Goal: Task Accomplishment & Management: Complete application form

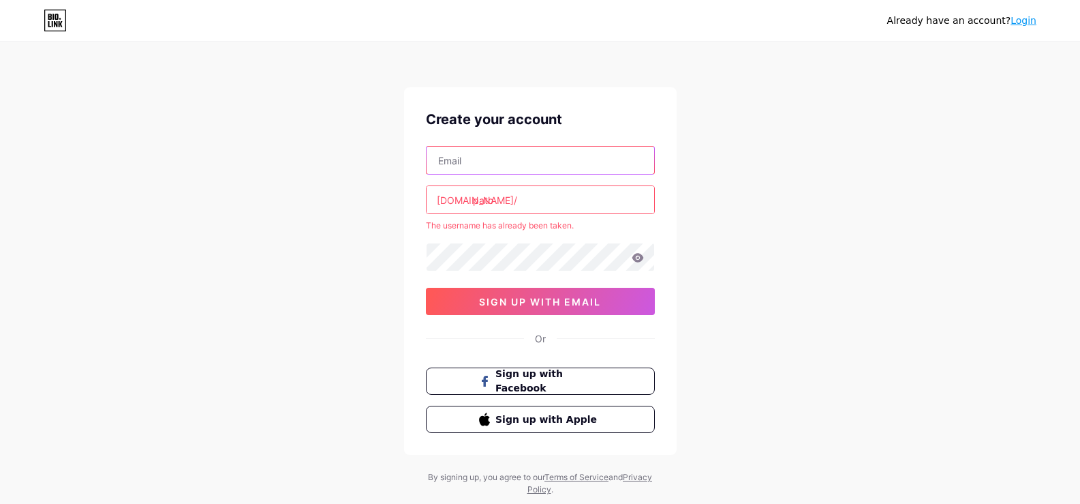
click at [498, 161] on input "text" at bounding box center [541, 160] width 228 height 27
type input "[EMAIL_ADDRESS][DOMAIN_NAME]"
click at [562, 204] on input "pato" at bounding box center [541, 199] width 228 height 27
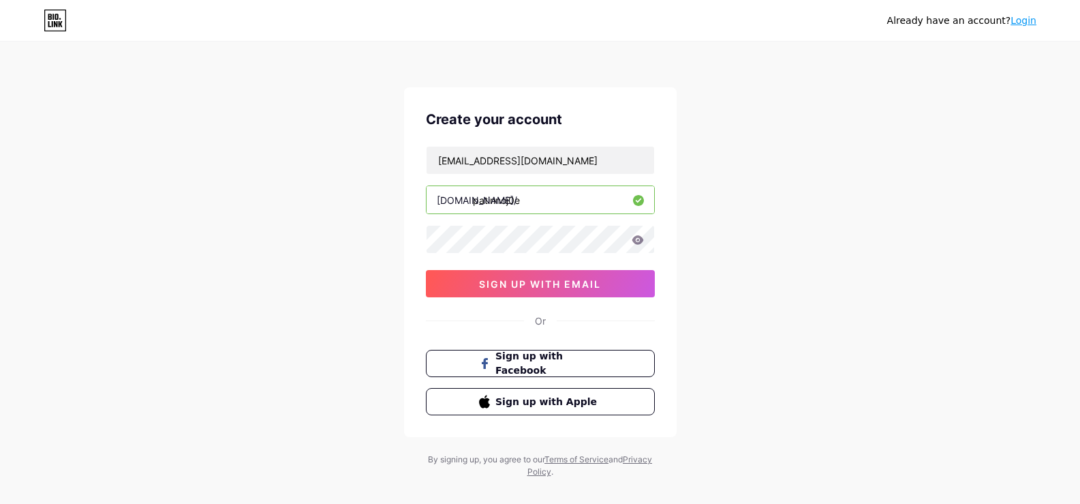
type input "patinnoj0e"
click at [637, 241] on icon at bounding box center [638, 239] width 12 height 9
